Goal: Task Accomplishment & Management: Use online tool/utility

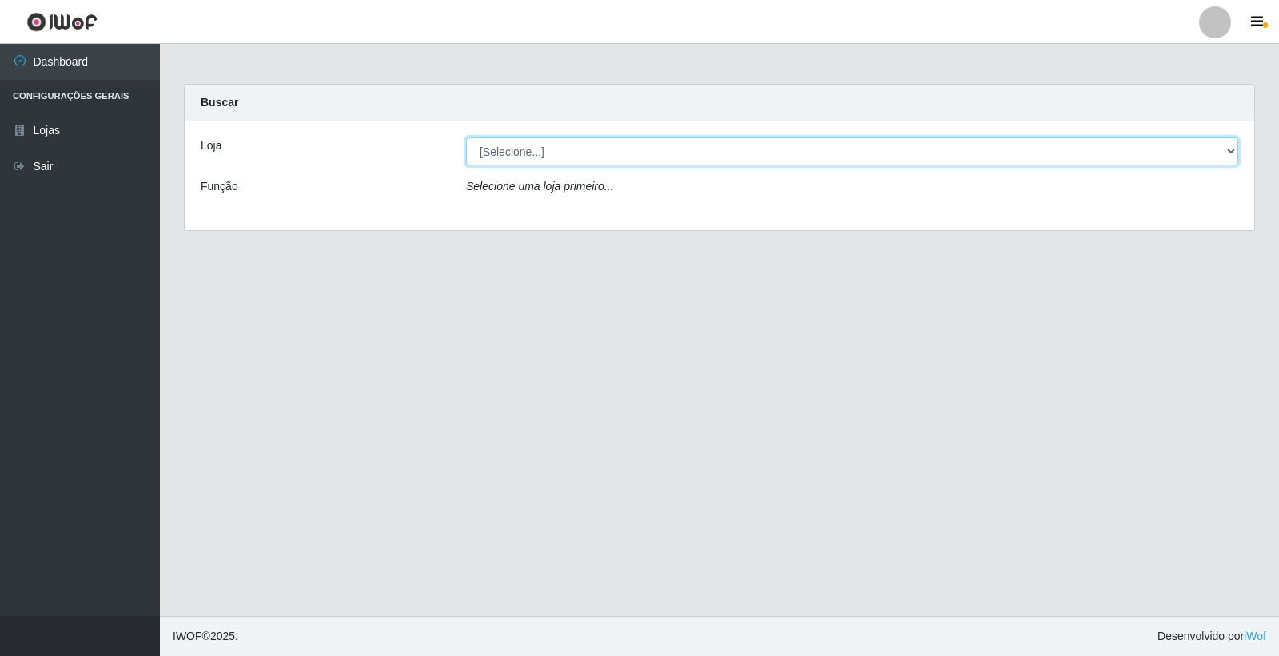
click at [482, 144] on select "[Selecione...] O Filezão - Centenário" at bounding box center [852, 152] width 772 height 28
select select "203"
click at [466, 138] on select "[Selecione...] O Filezão - Centenário" at bounding box center [852, 152] width 772 height 28
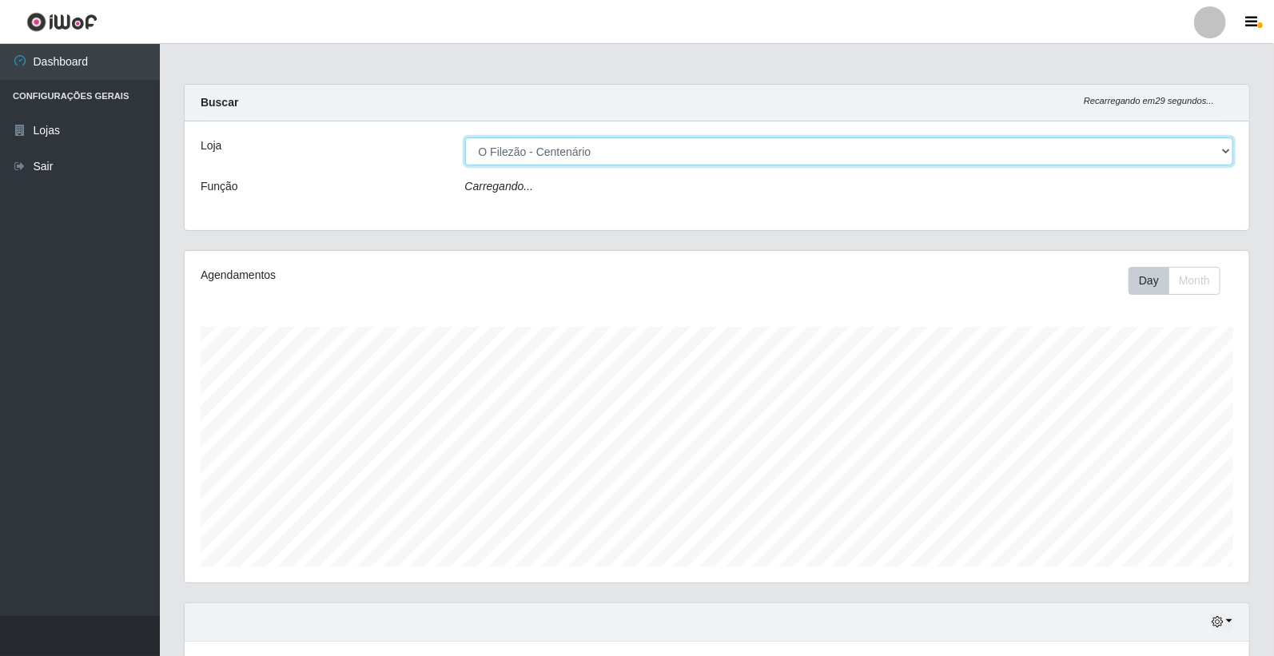
scroll to position [331, 1065]
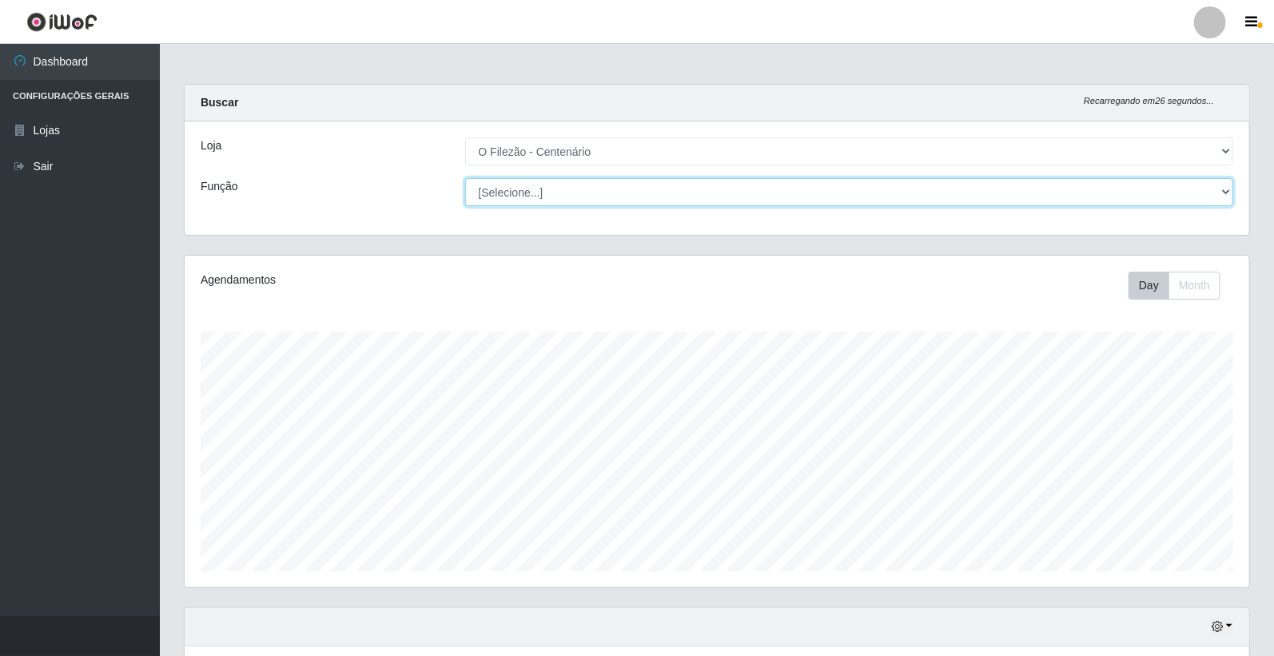
click at [509, 192] on select "[Selecione...] Auxiliar de Estacionamento Auxiliar de Estacionamento + Auxiliar…" at bounding box center [849, 192] width 769 height 28
select select "1"
click at [465, 178] on select "[Selecione...] Auxiliar de Estacionamento Auxiliar de Estacionamento + Auxiliar…" at bounding box center [849, 192] width 769 height 28
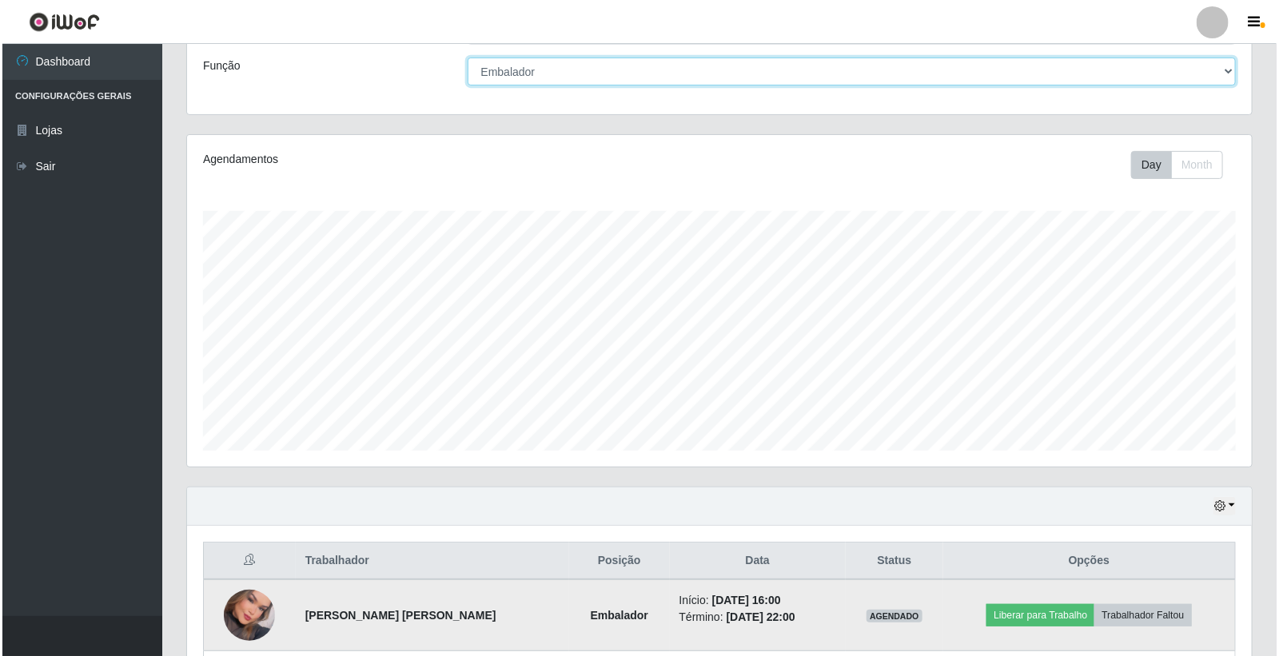
scroll to position [405, 0]
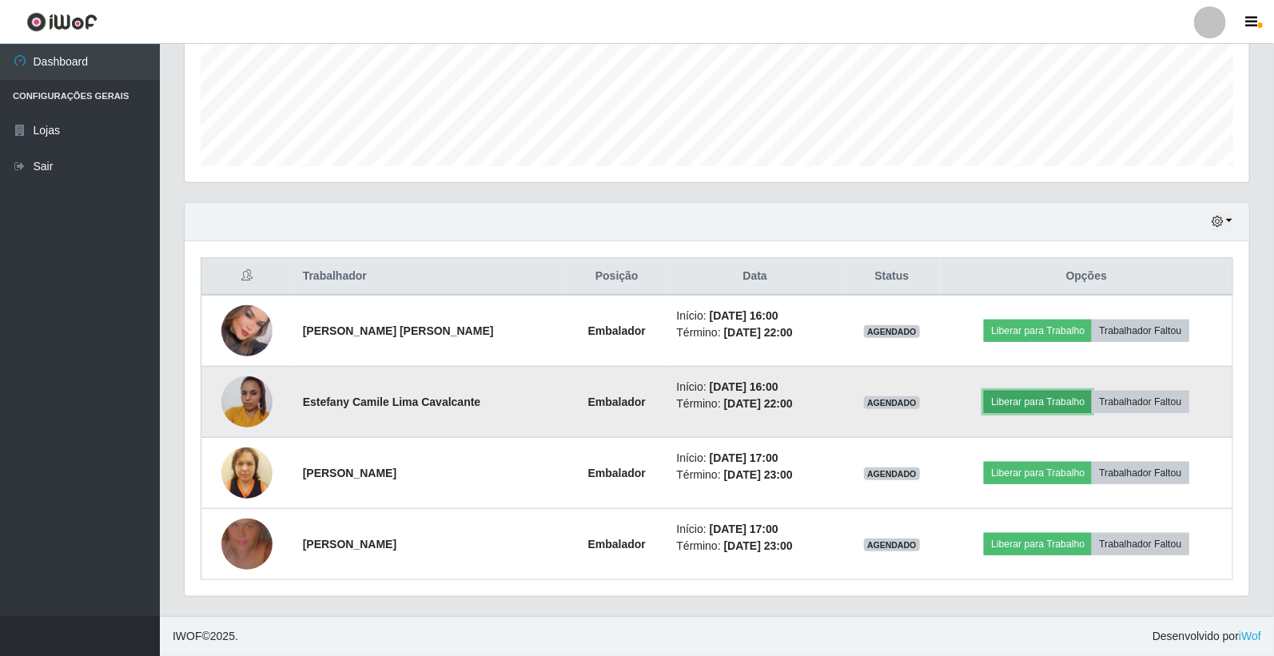
click at [1065, 405] on button "Liberar para Trabalho" at bounding box center [1038, 402] width 108 height 22
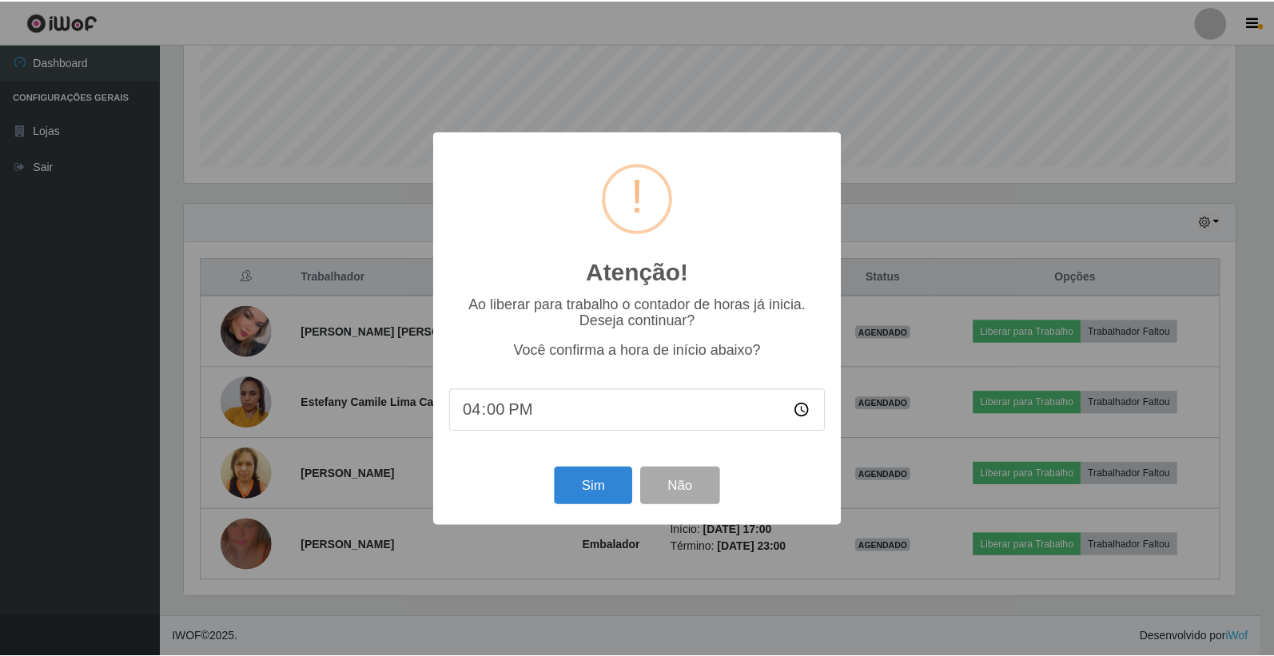
scroll to position [331, 1055]
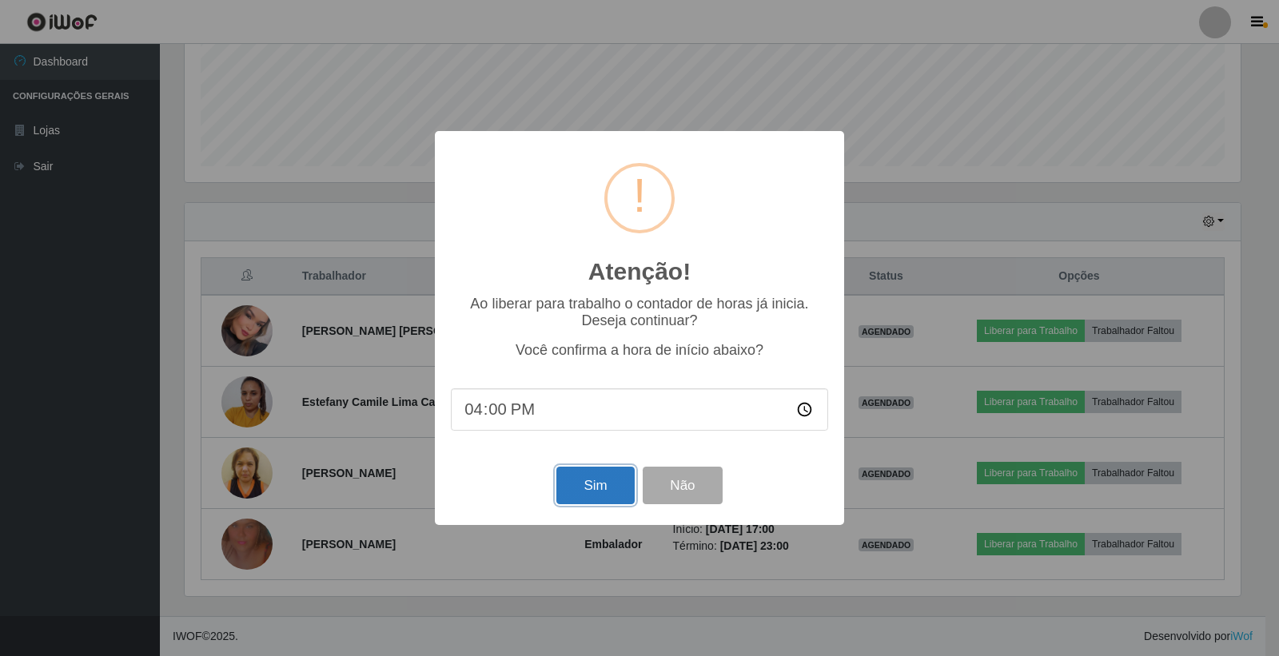
click at [600, 494] on button "Sim" at bounding box center [595, 486] width 78 height 38
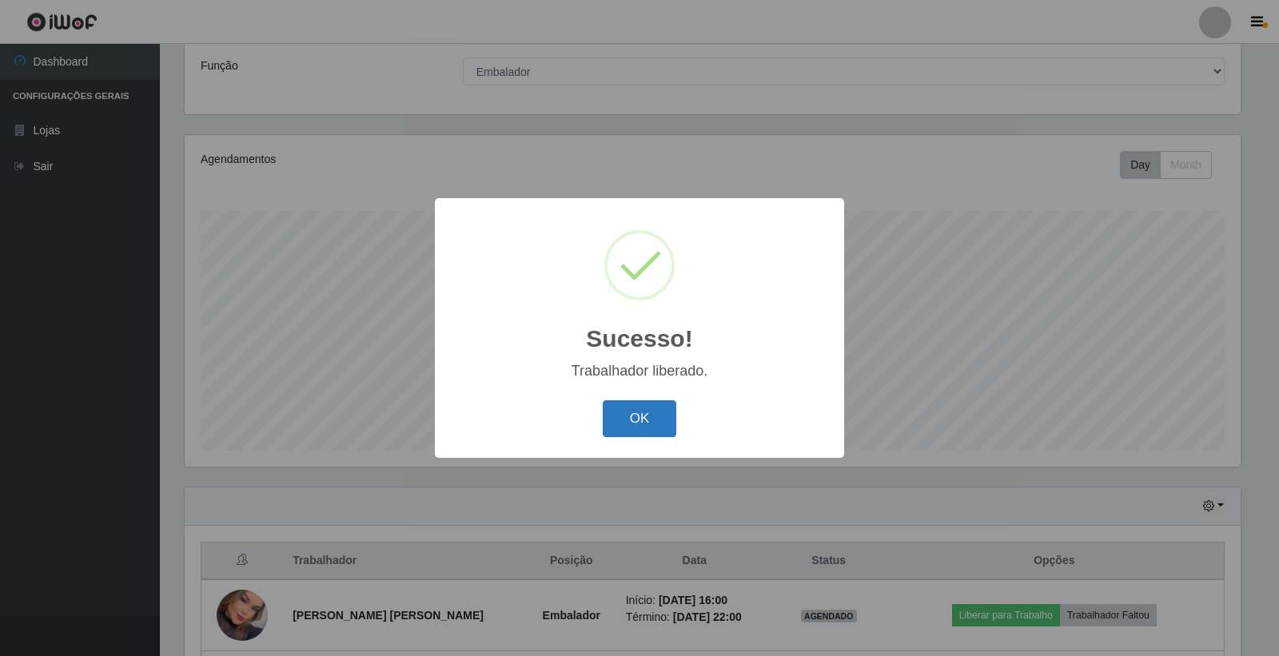
click at [657, 424] on button "OK" at bounding box center [640, 420] width 74 height 38
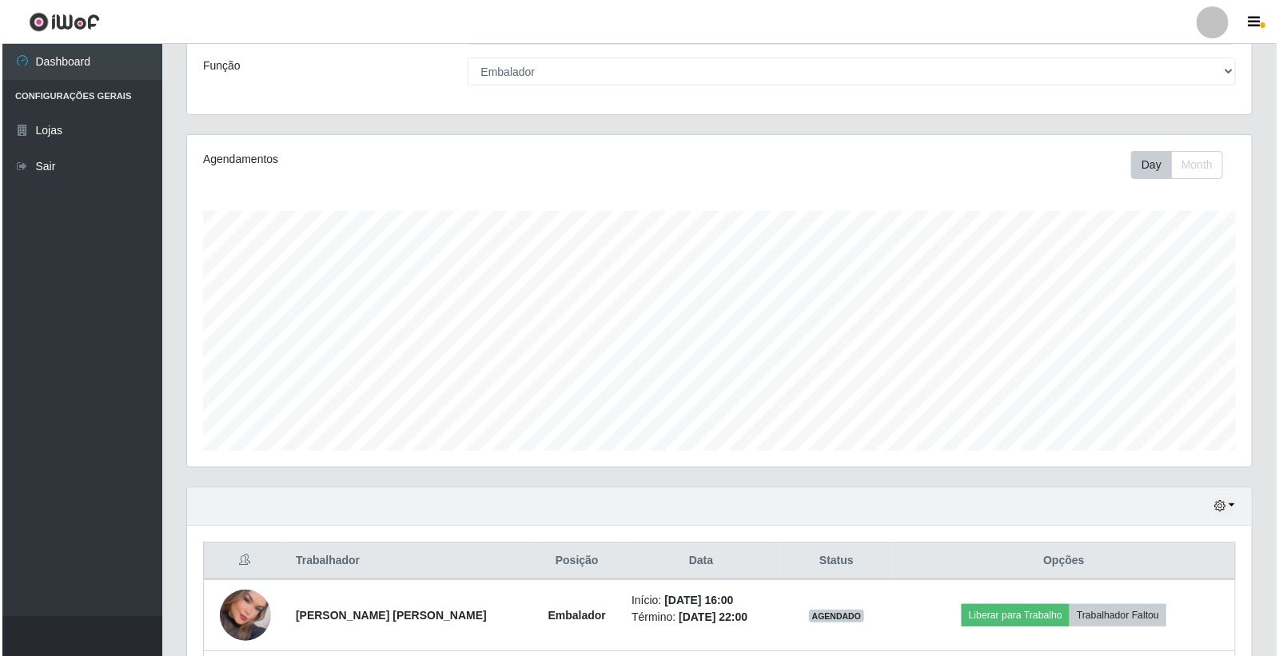
scroll to position [298, 0]
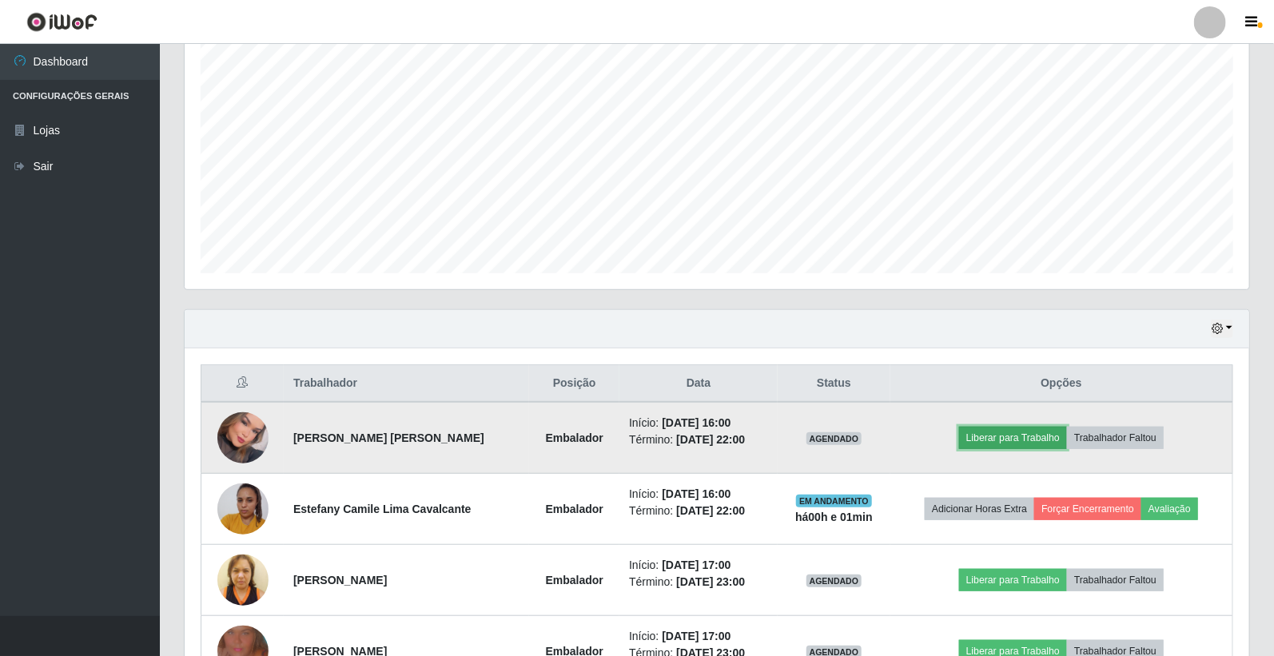
click at [984, 432] on button "Liberar para Trabalho" at bounding box center [1013, 438] width 108 height 22
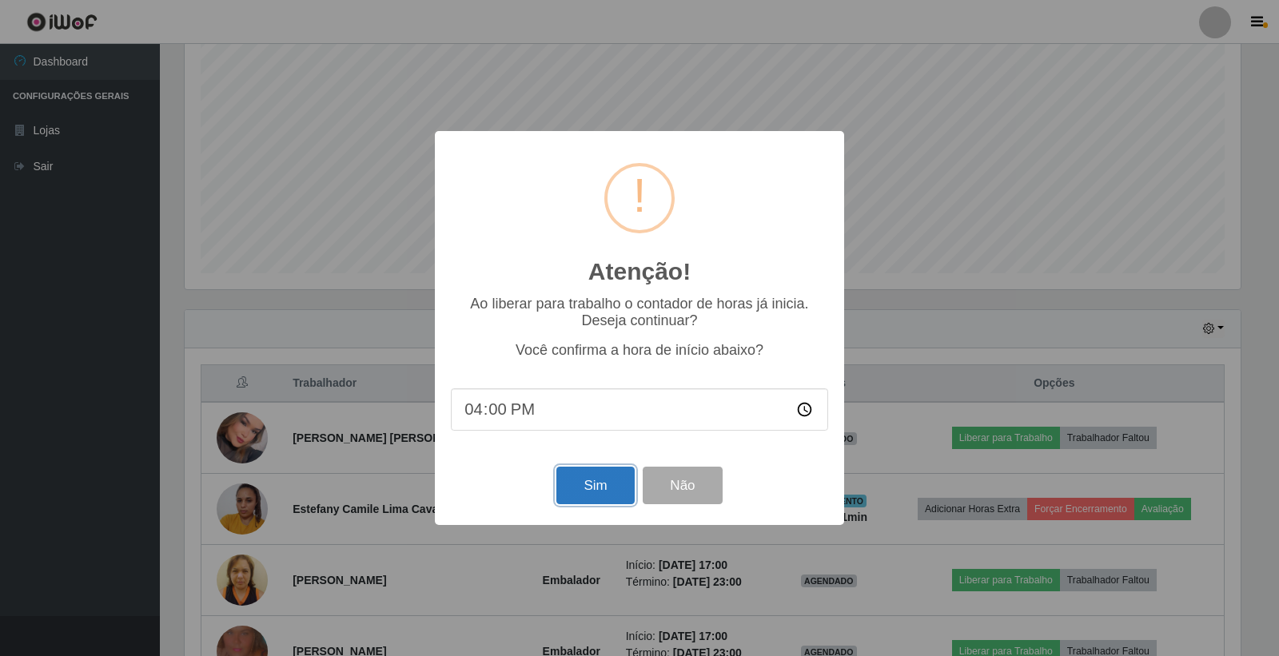
click at [612, 485] on button "Sim" at bounding box center [595, 486] width 78 height 38
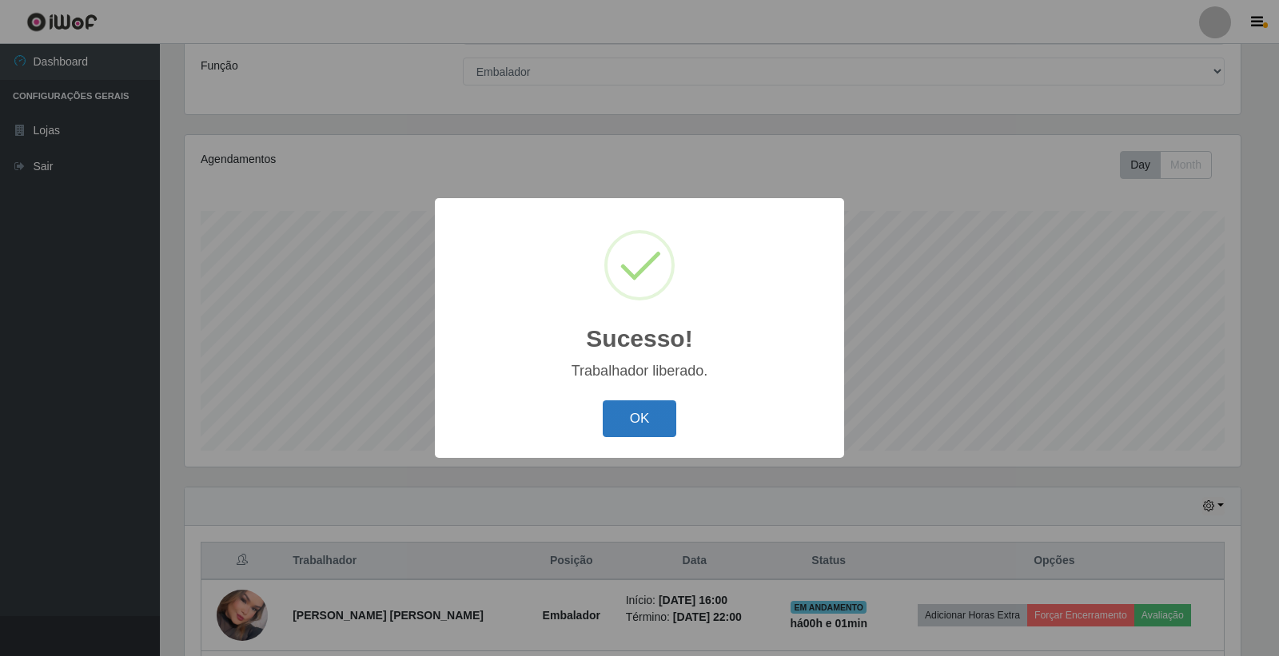
click at [645, 425] on button "OK" at bounding box center [640, 420] width 74 height 38
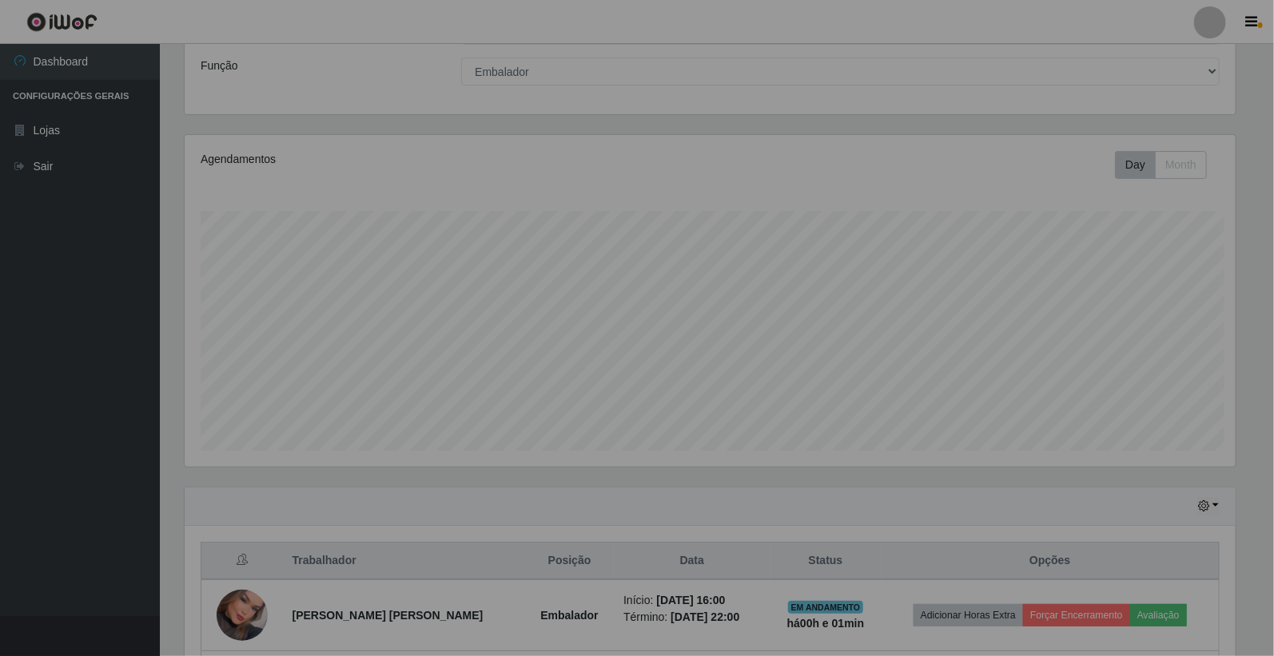
scroll to position [331, 1065]
